Goal: Information Seeking & Learning: Compare options

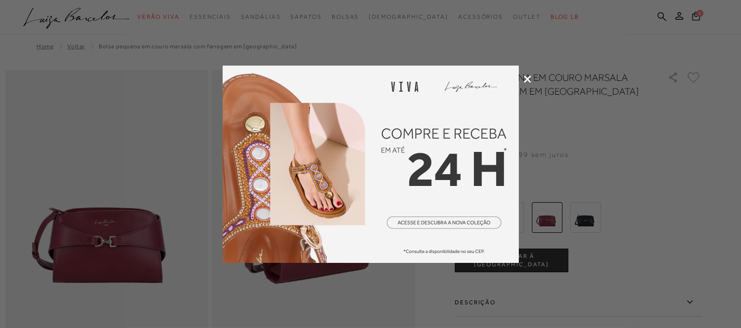
click at [667, 164] on div at bounding box center [370, 164] width 741 height 328
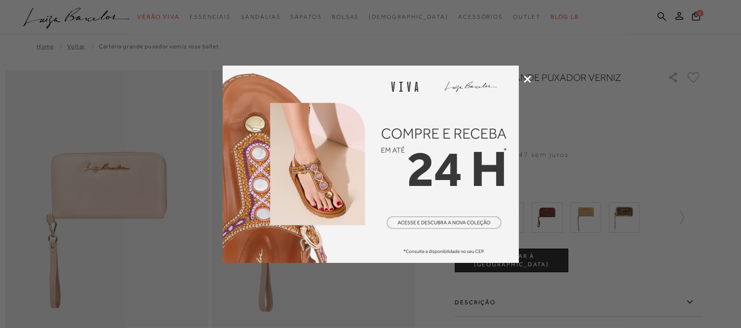
click at [632, 137] on div at bounding box center [370, 164] width 741 height 328
click at [522, 80] on div at bounding box center [370, 164] width 741 height 328
click at [530, 77] on icon at bounding box center [527, 79] width 7 height 7
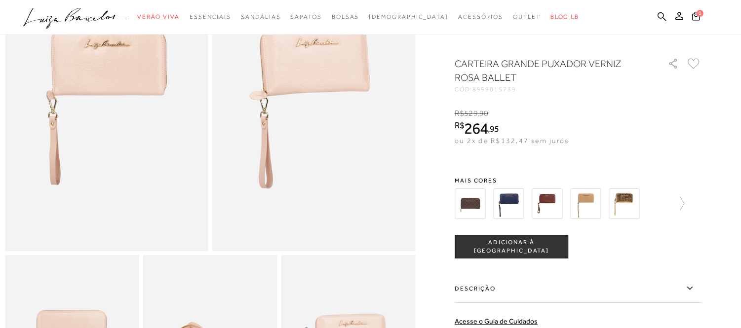
scroll to position [274, 0]
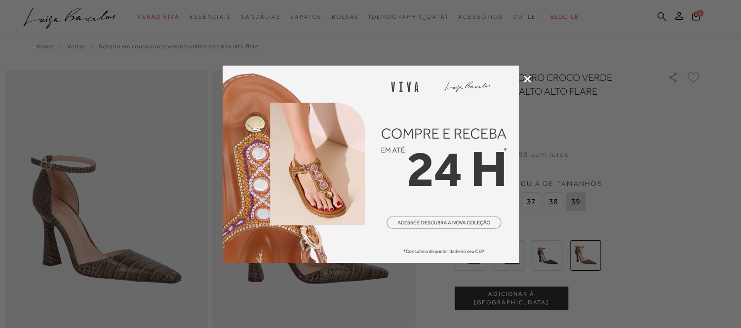
click at [634, 160] on div at bounding box center [370, 164] width 741 height 328
click at [524, 81] on icon at bounding box center [527, 79] width 7 height 7
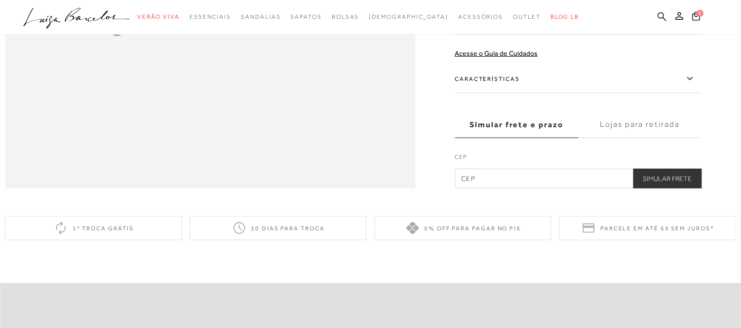
scroll to position [1042, 0]
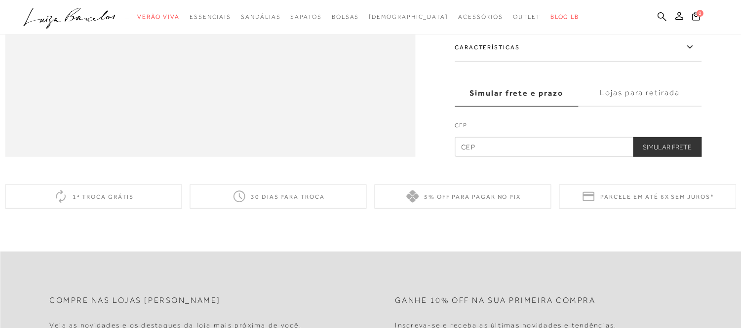
click at [549, 62] on label "Características" at bounding box center [578, 47] width 247 height 29
click at [0, 0] on input "Características" at bounding box center [0, 0] width 0 height 0
